Goal: Find specific page/section

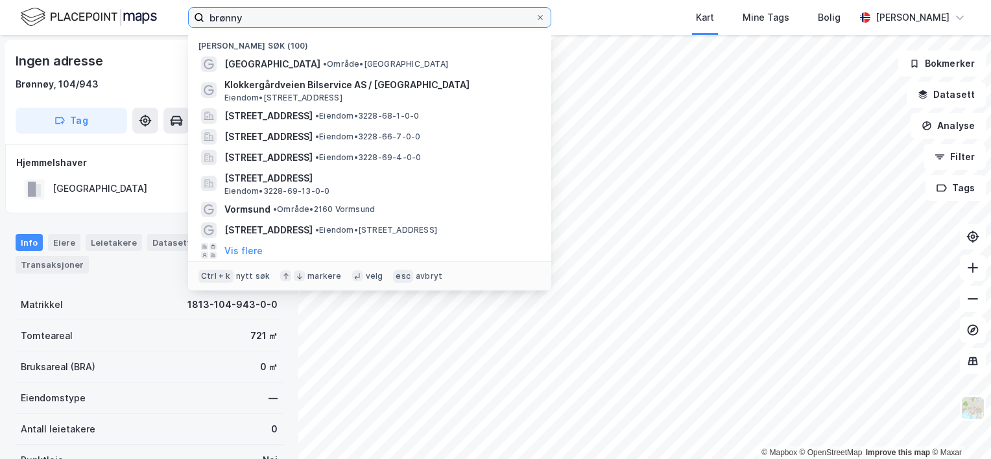
drag, startPoint x: 267, startPoint y: 25, endPoint x: 194, endPoint y: 19, distance: 73.6
click at [194, 19] on label "brønny" at bounding box center [369, 17] width 363 height 21
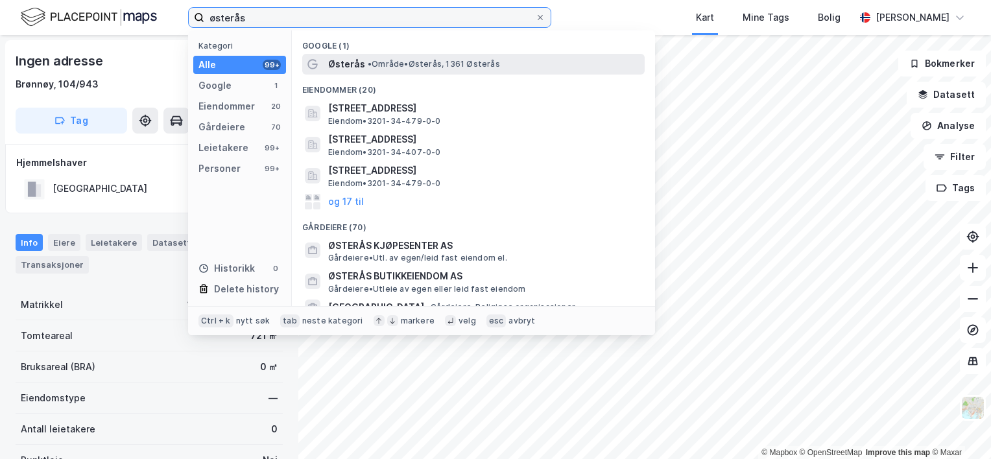
type input "østerås"
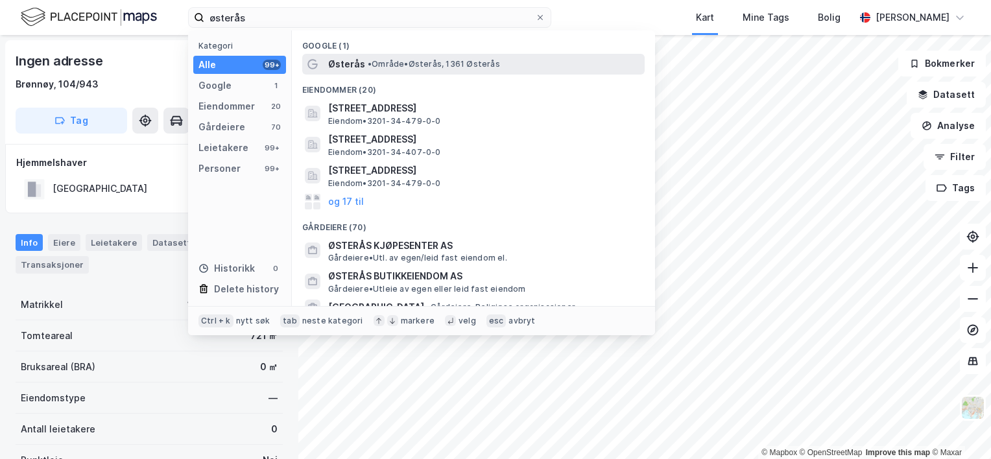
click at [438, 65] on span "• Område • [GEOGRAPHIC_DATA], 1361 [GEOGRAPHIC_DATA]" at bounding box center [434, 64] width 132 height 10
